Goal: Navigation & Orientation: Find specific page/section

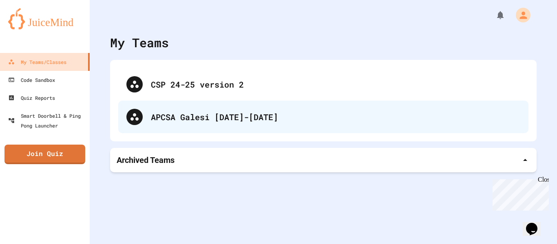
click at [194, 110] on div "APCSA Galesi [DATE]-[DATE]" at bounding box center [323, 117] width 410 height 33
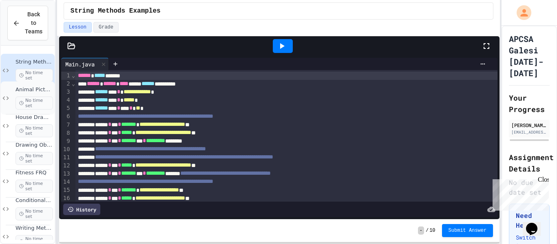
click at [32, 93] on span "Animal Picture Project" at bounding box center [34, 89] width 38 height 7
